Goal: Task Accomplishment & Management: Manage account settings

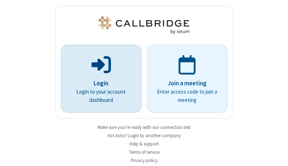
click at [98, 83] on p "Login" at bounding box center [101, 83] width 61 height 9
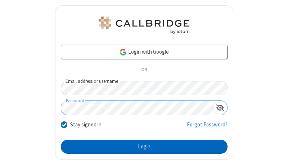
click at [141, 147] on button "Login" at bounding box center [144, 147] width 167 height 14
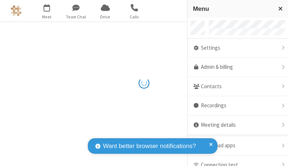
click at [235, 67] on link "Admin & billing" at bounding box center [238, 67] width 101 height 19
